Goal: Obtain resource: Obtain resource

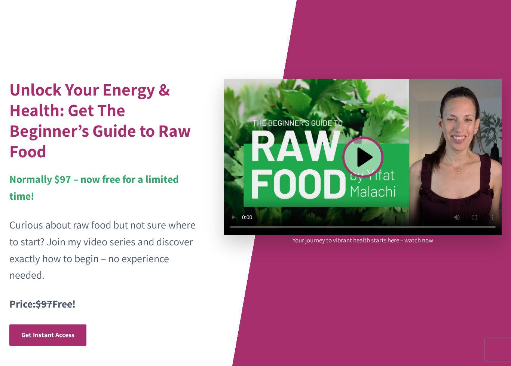
click at [364, 159] on video at bounding box center [363, 157] width 278 height 156
click at [485, 223] on video at bounding box center [363, 157] width 278 height 156
click at [470, 224] on video at bounding box center [363, 157] width 278 height 156
click at [473, 223] on video at bounding box center [363, 157] width 278 height 156
click at [475, 222] on video at bounding box center [363, 157] width 278 height 156
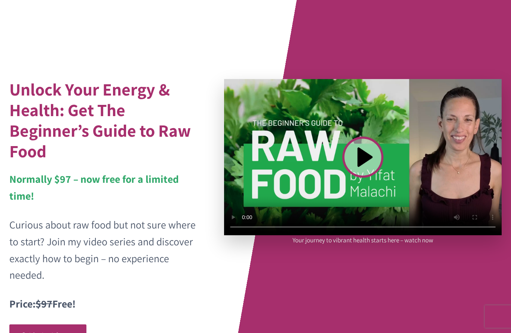
click at [360, 157] on video at bounding box center [363, 157] width 278 height 156
click at [366, 156] on video at bounding box center [363, 157] width 278 height 156
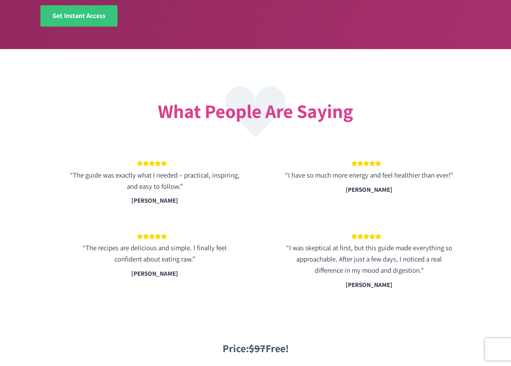
scroll to position [1289, 0]
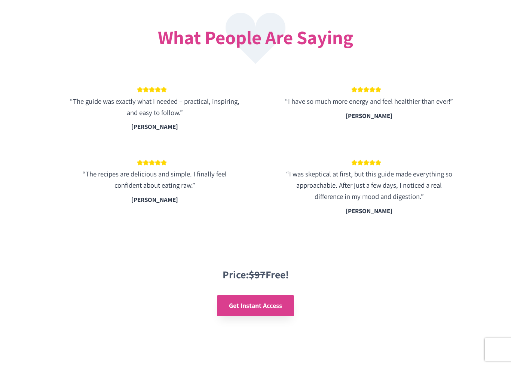
click at [261, 301] on span "Get Instant Access" at bounding box center [255, 305] width 53 height 9
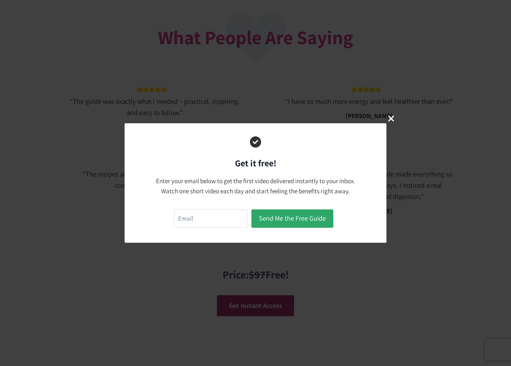
click at [394, 115] on icon "Close Modal" at bounding box center [391, 118] width 9 height 9
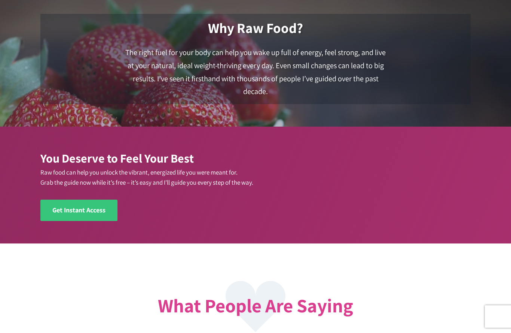
scroll to position [1021, 0]
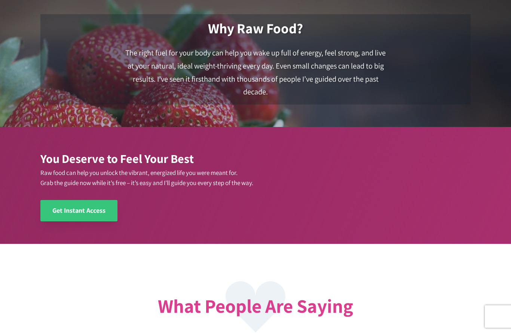
click at [95, 206] on span "Get Instant Access" at bounding box center [78, 210] width 53 height 9
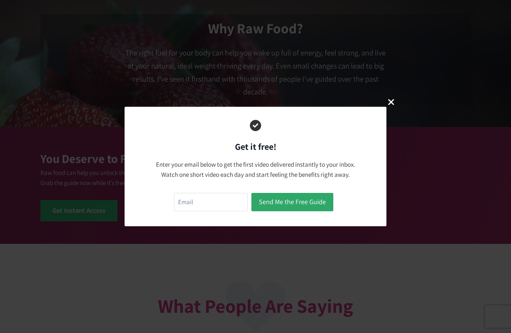
click at [391, 100] on icon "Close Modal" at bounding box center [391, 101] width 9 height 9
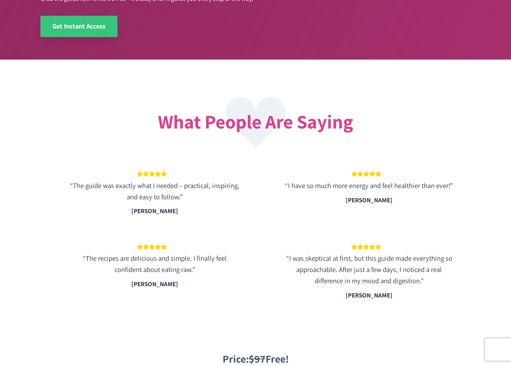
scroll to position [1289, 0]
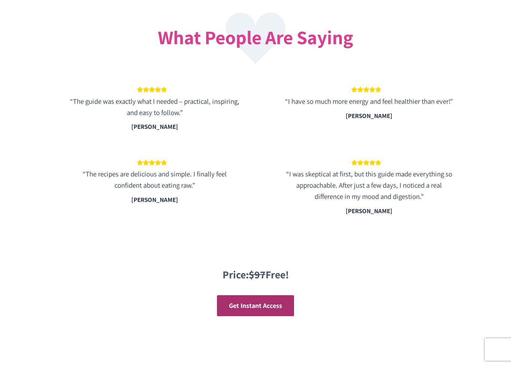
click at [218, 8] on div at bounding box center [255, 36] width 430 height 63
